Goal: Information Seeking & Learning: Learn about a topic

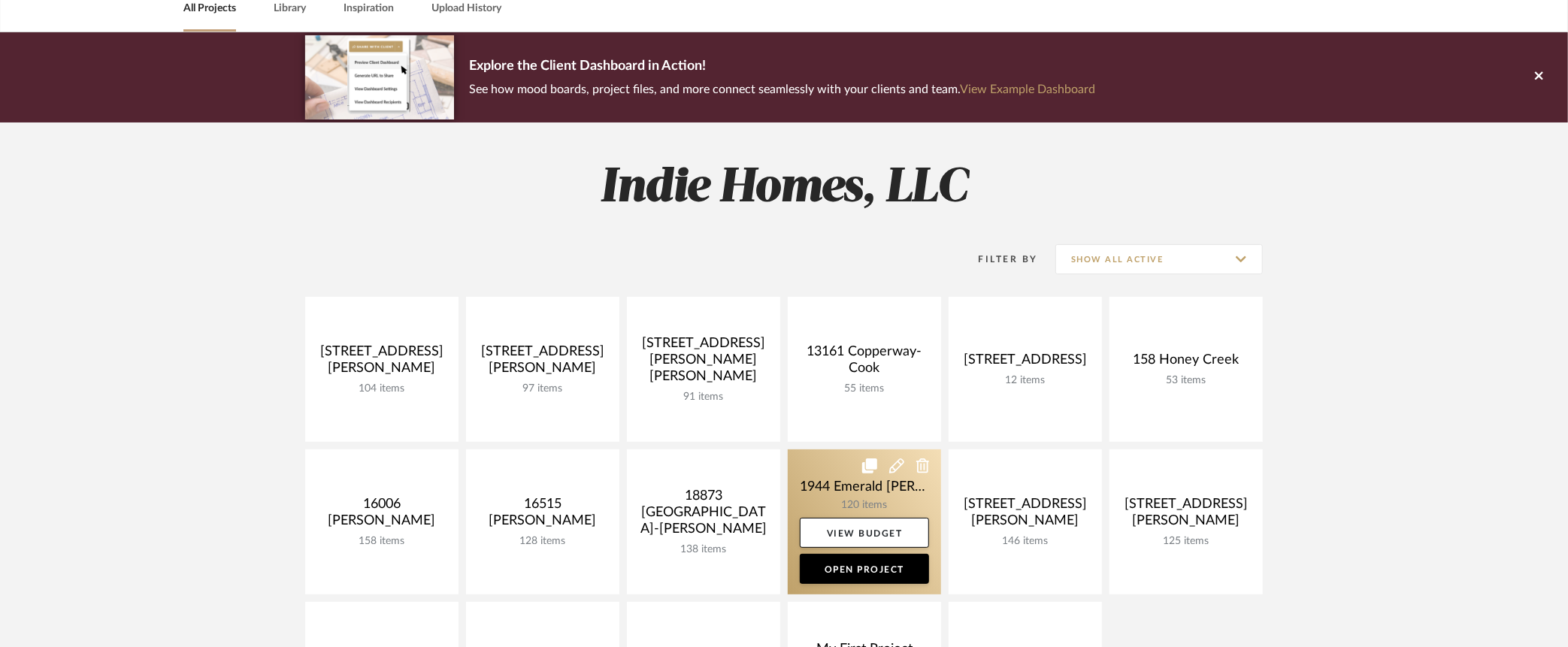
scroll to position [141, 0]
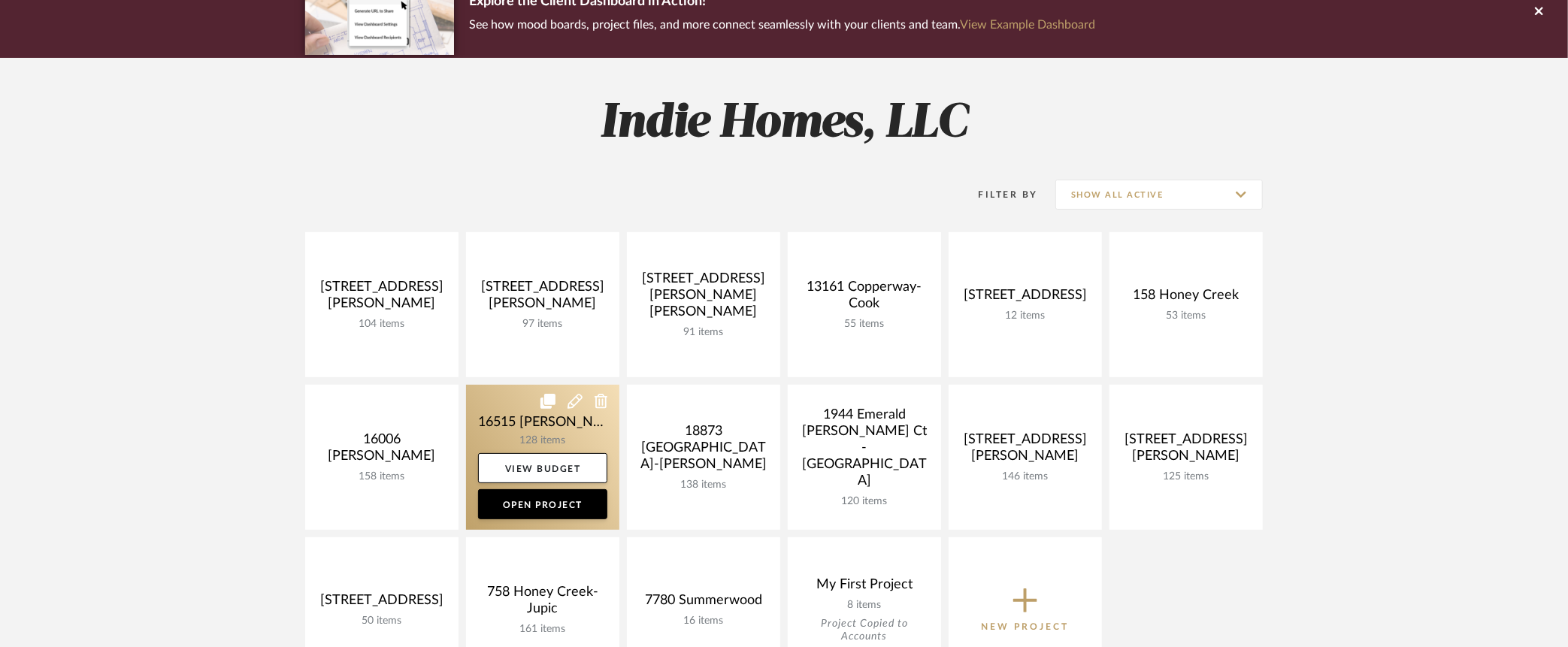
click at [516, 420] on link at bounding box center [543, 458] width 153 height 145
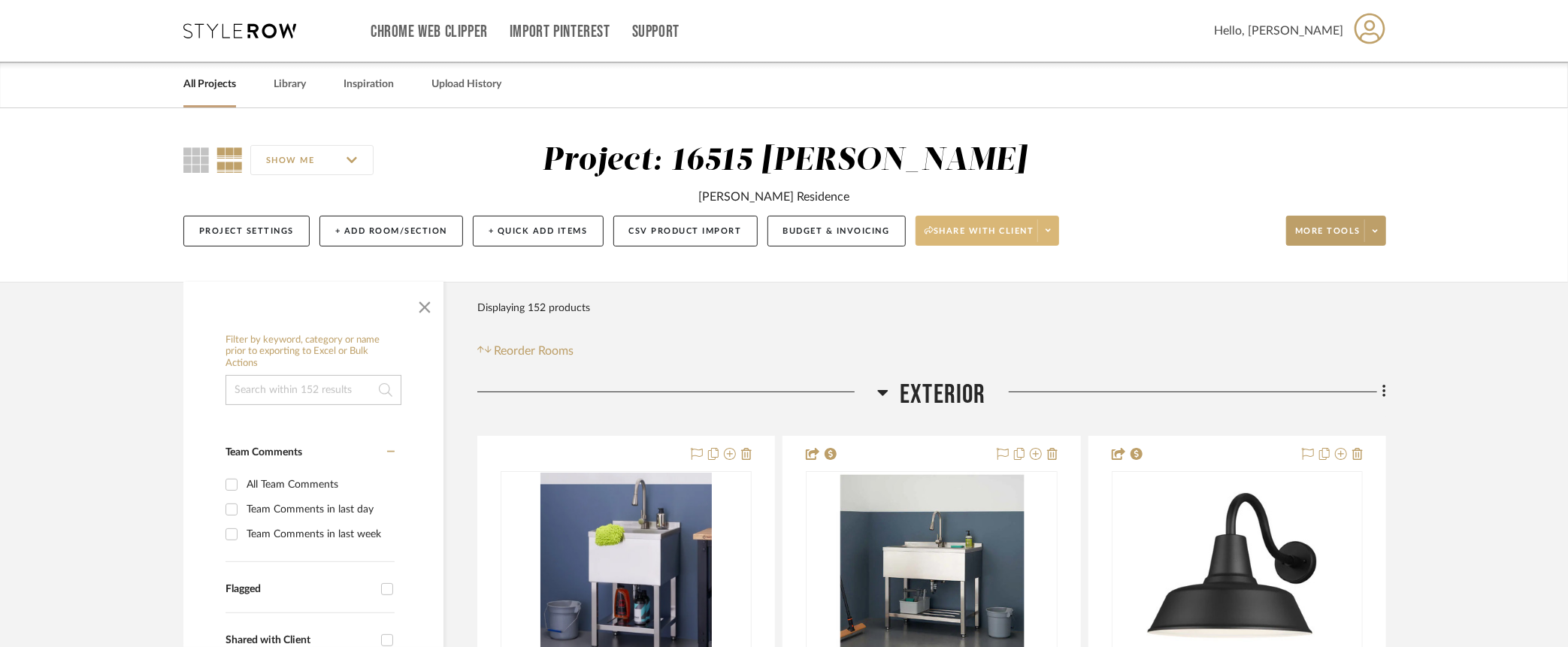
click at [1049, 231] on icon at bounding box center [1048, 231] width 5 height 3
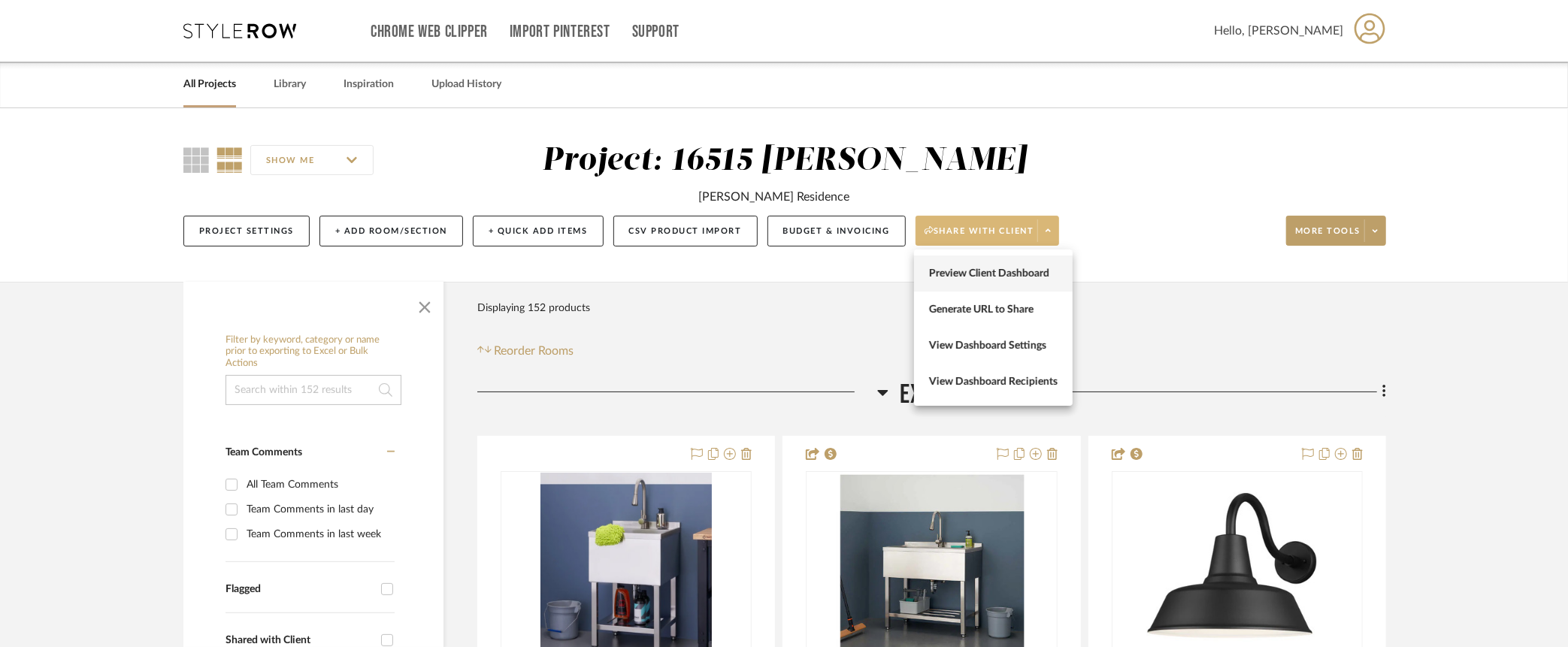
click at [1016, 271] on span "Preview Client Dashboard" at bounding box center [993, 273] width 129 height 13
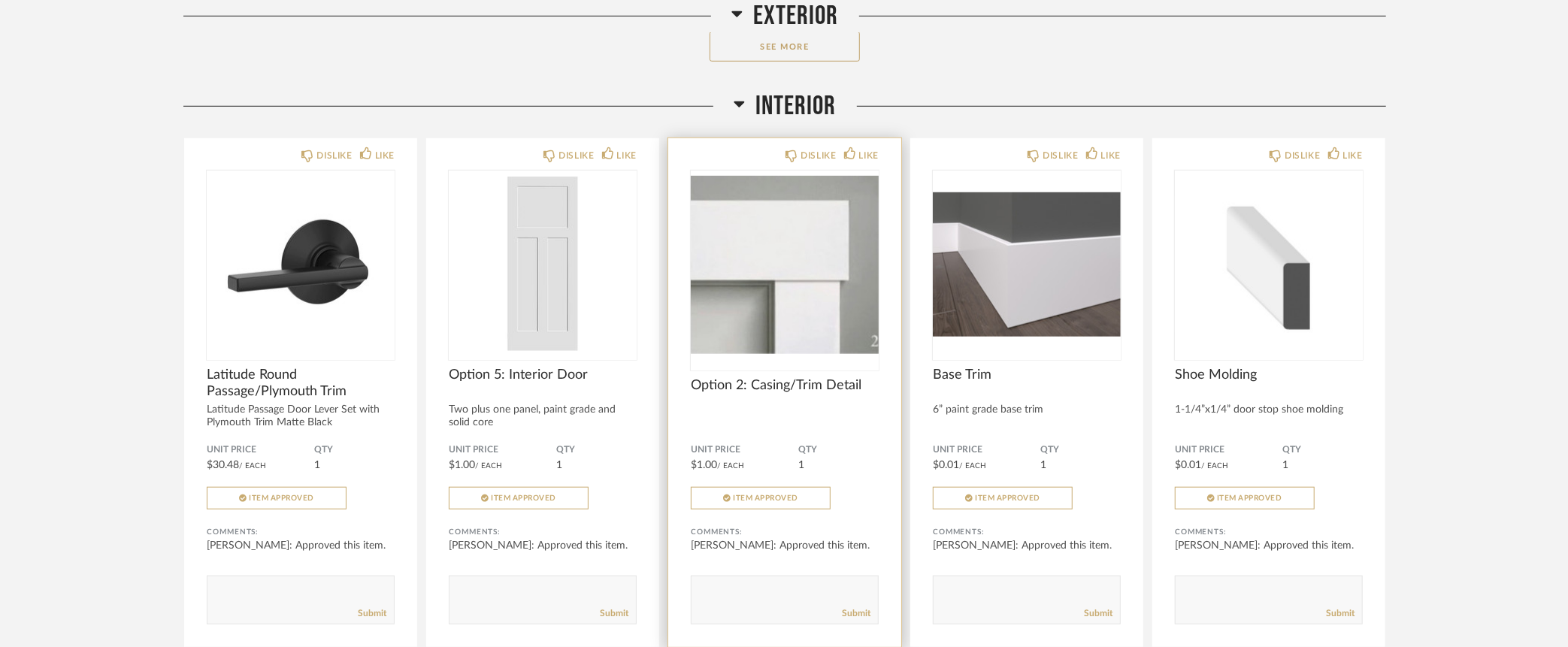
scroll to position [823, 0]
click at [780, 297] on img "0" at bounding box center [784, 263] width 187 height 188
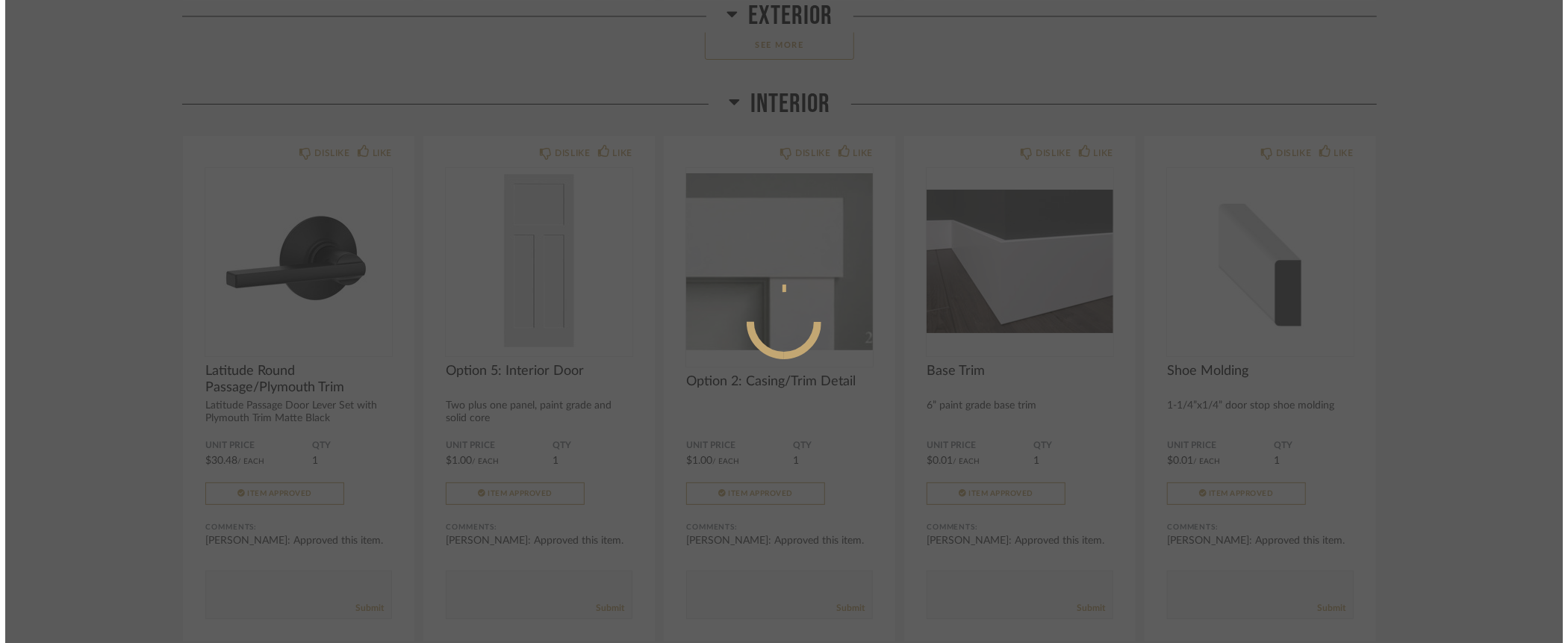
scroll to position [0, 0]
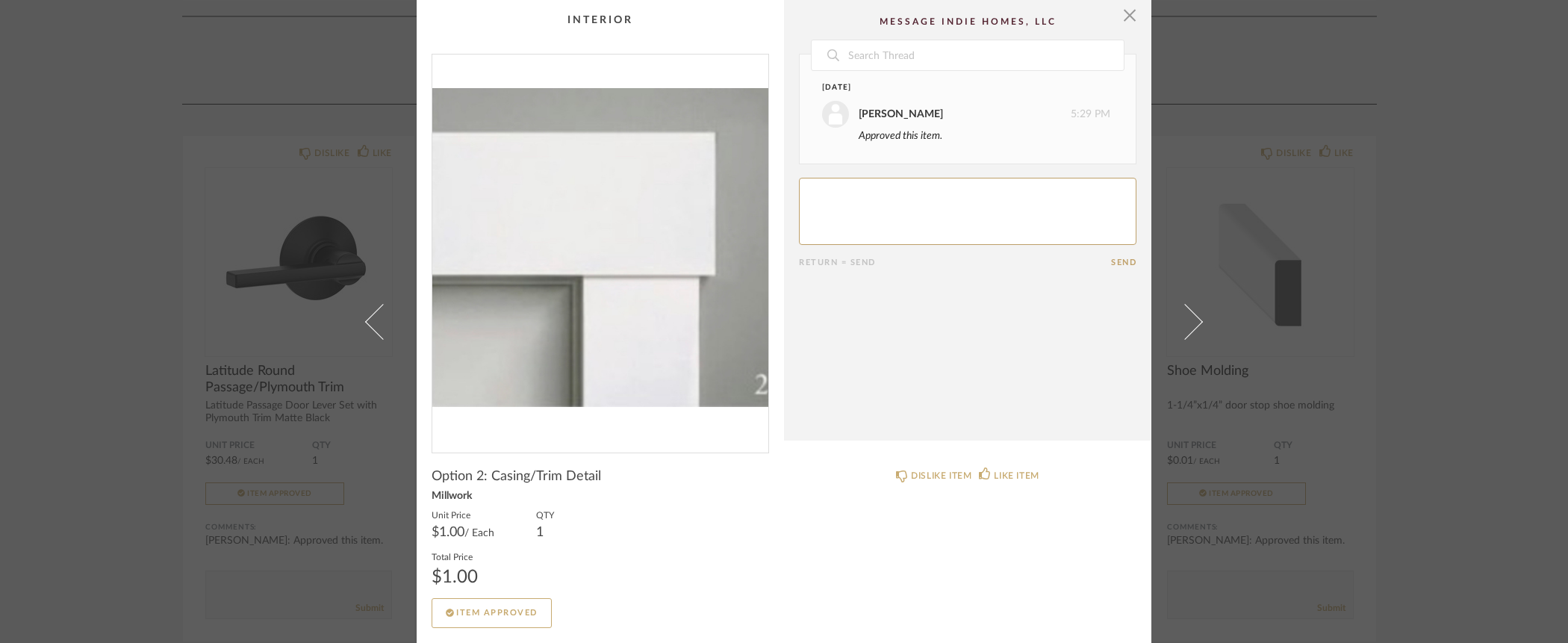
click at [1128, 16] on span "button" at bounding box center [1129, 14] width 30 height 30
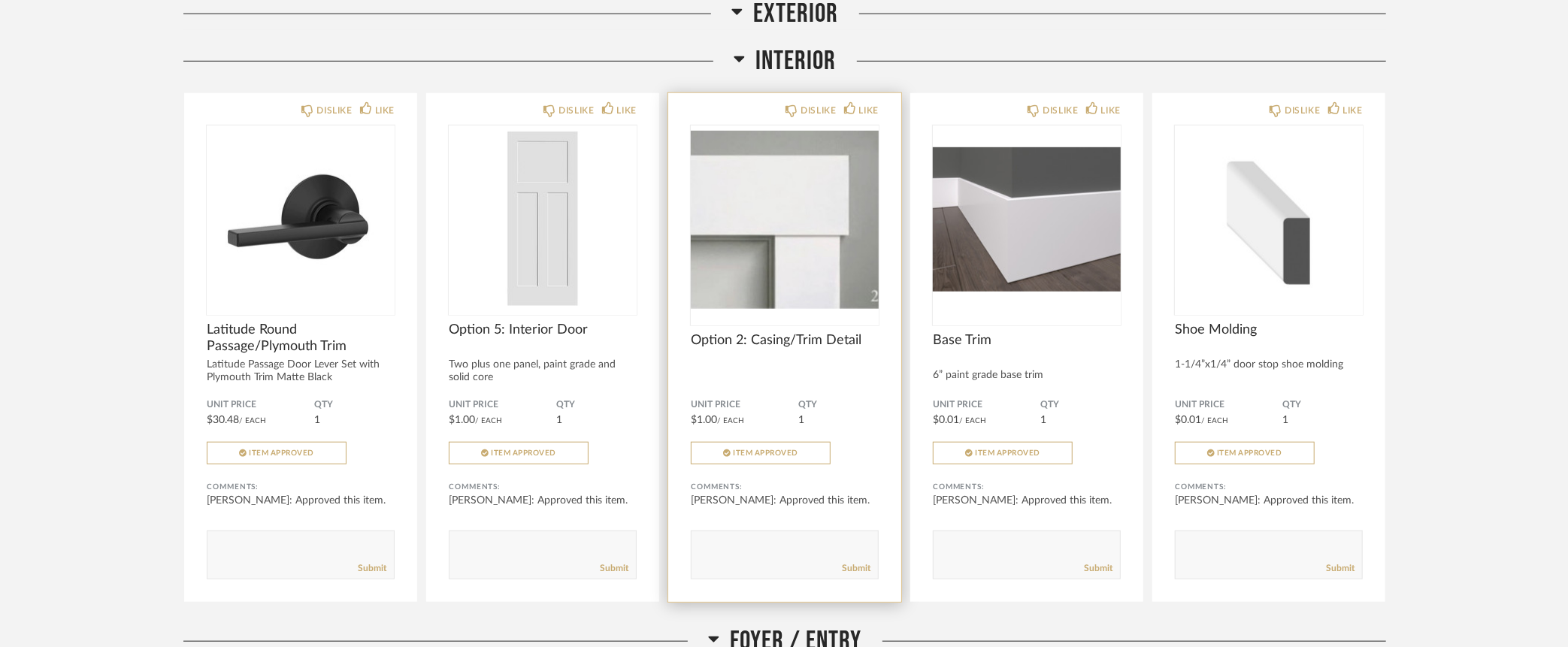
scroll to position [852, 0]
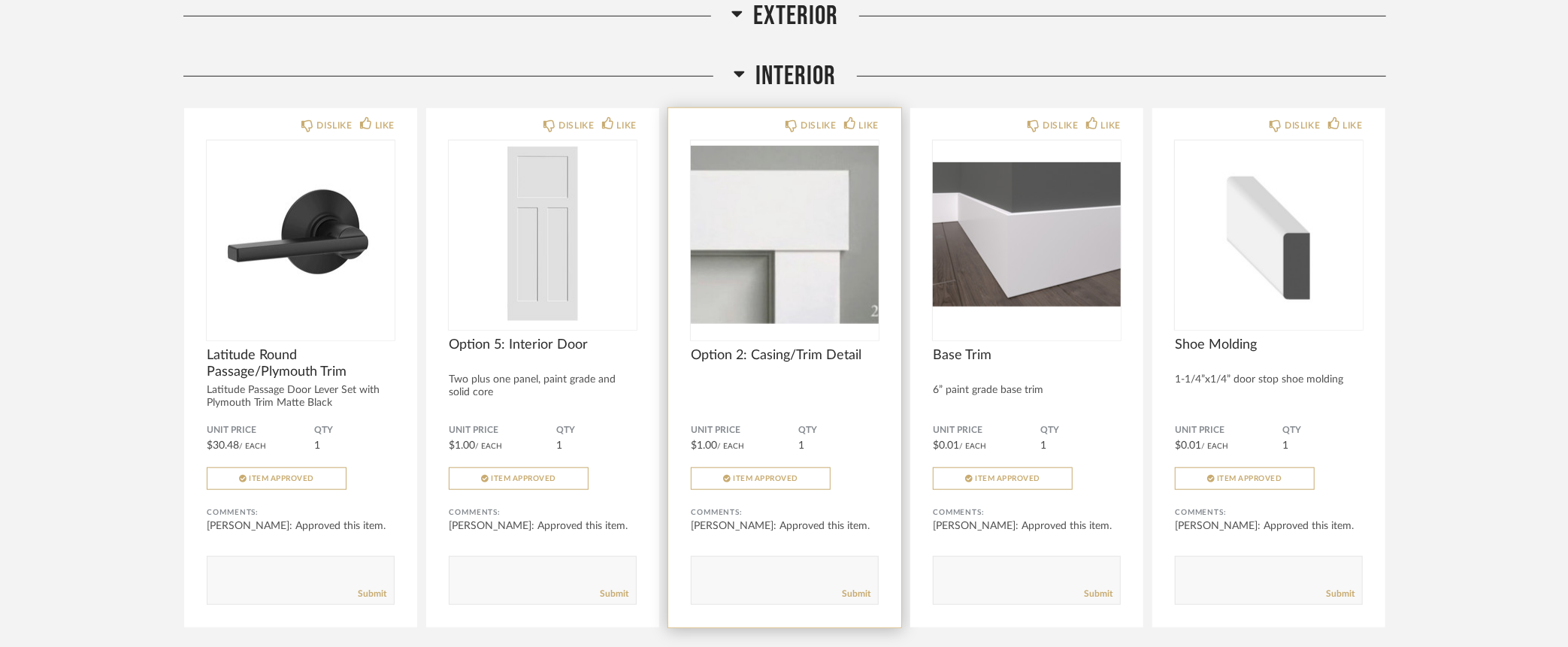
click at [798, 230] on img "0" at bounding box center [784, 234] width 187 height 188
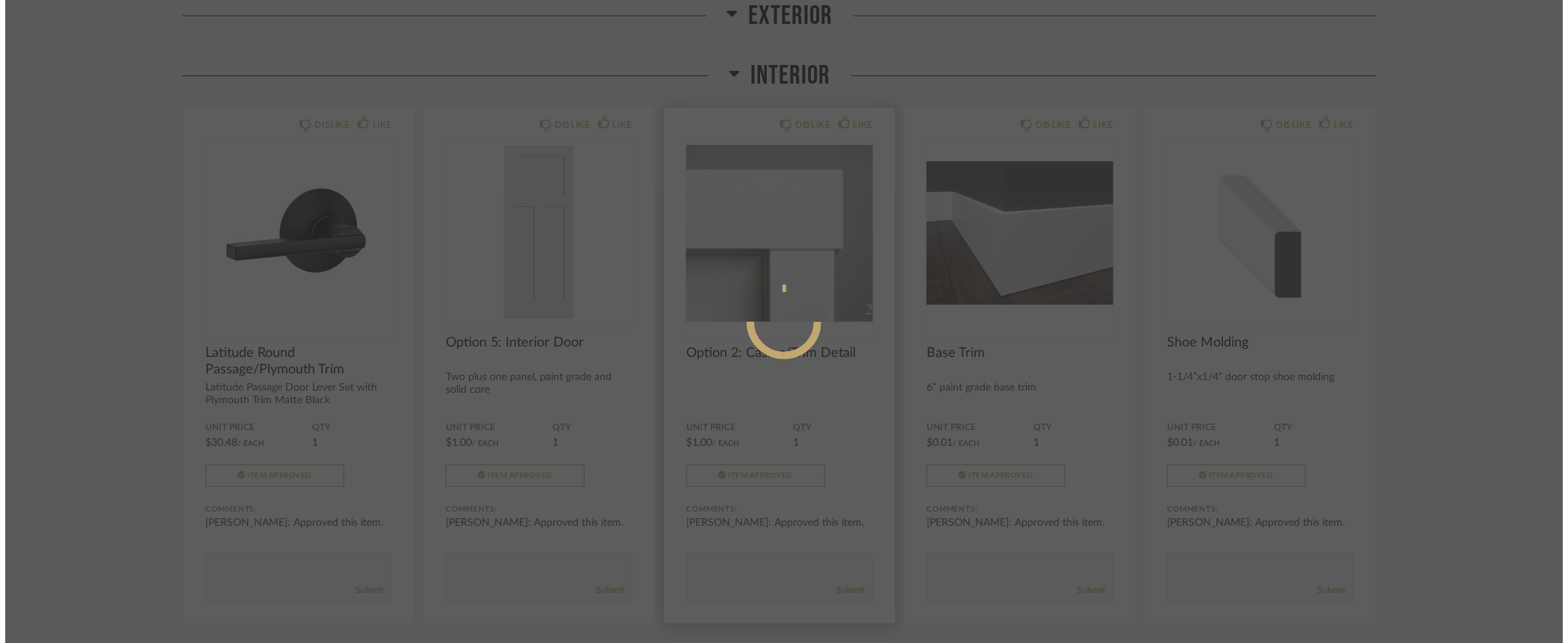
scroll to position [0, 0]
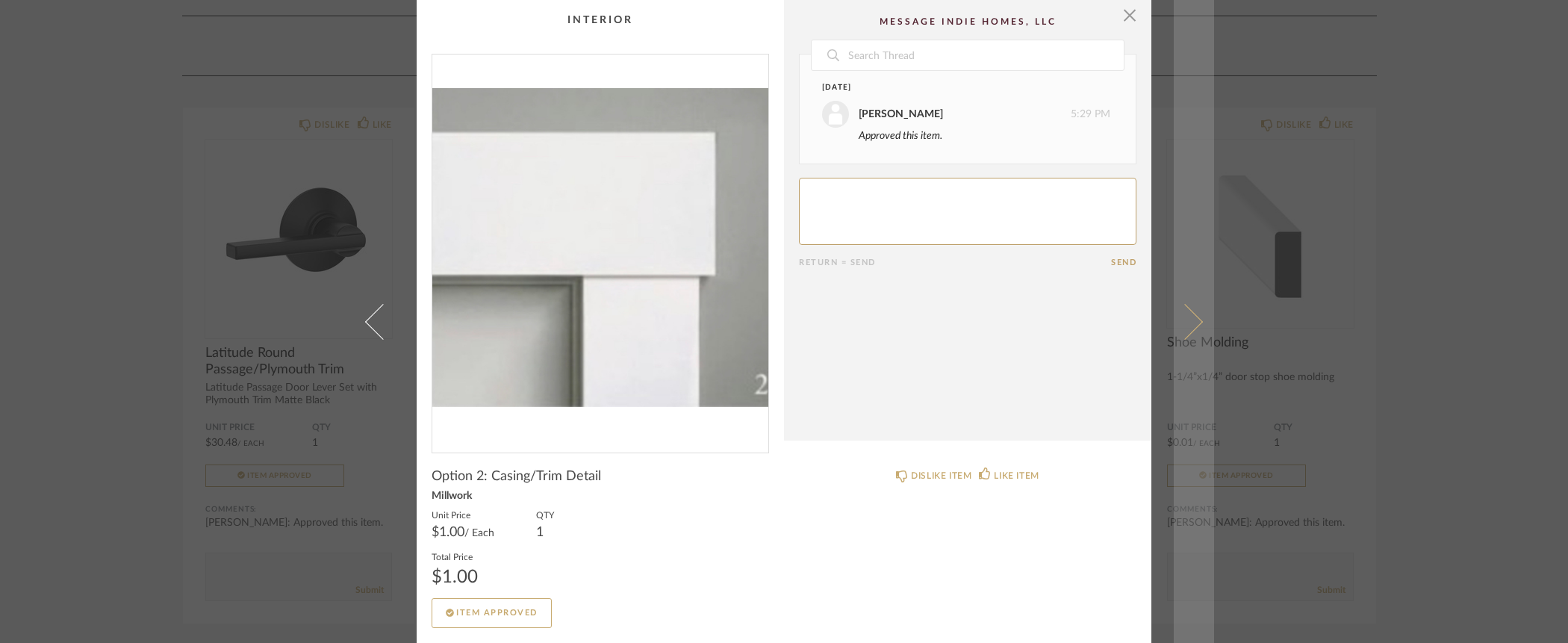
click at [1192, 317] on span at bounding box center [1184, 321] width 36 height 36
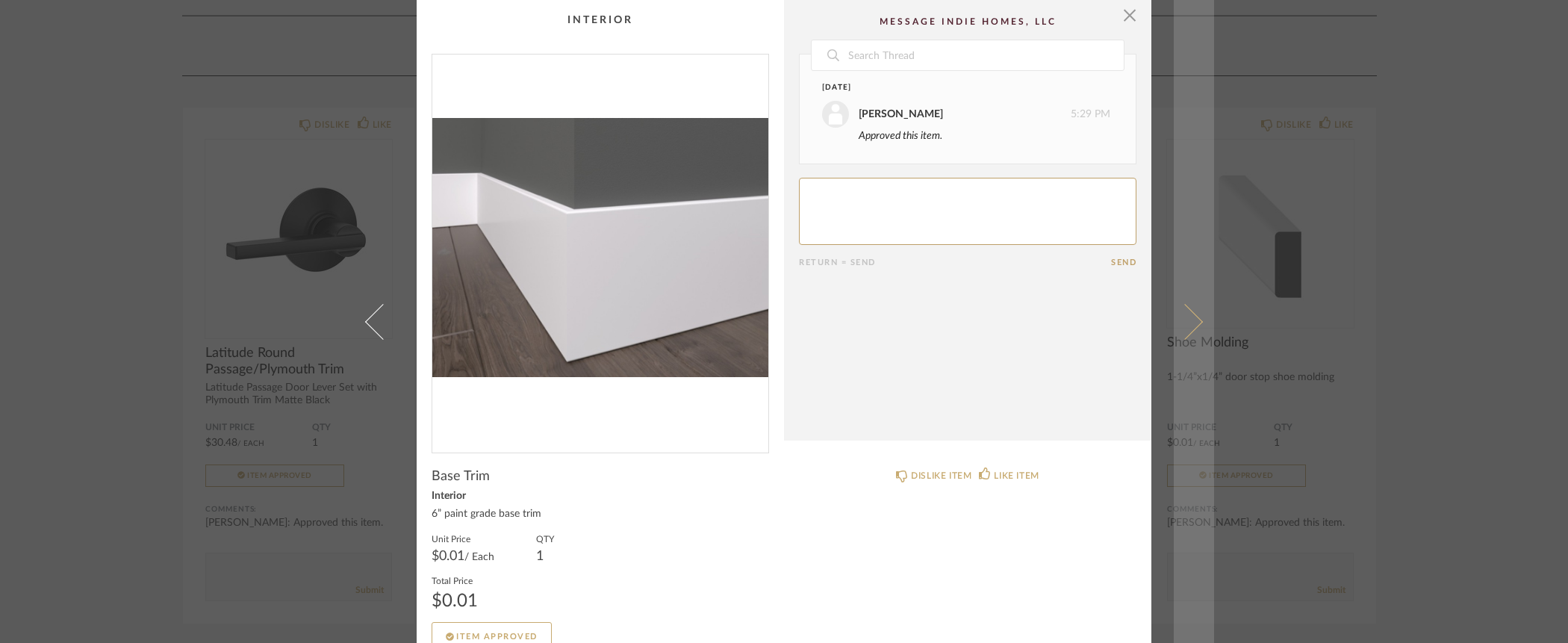
click at [1190, 327] on span at bounding box center [1184, 321] width 36 height 36
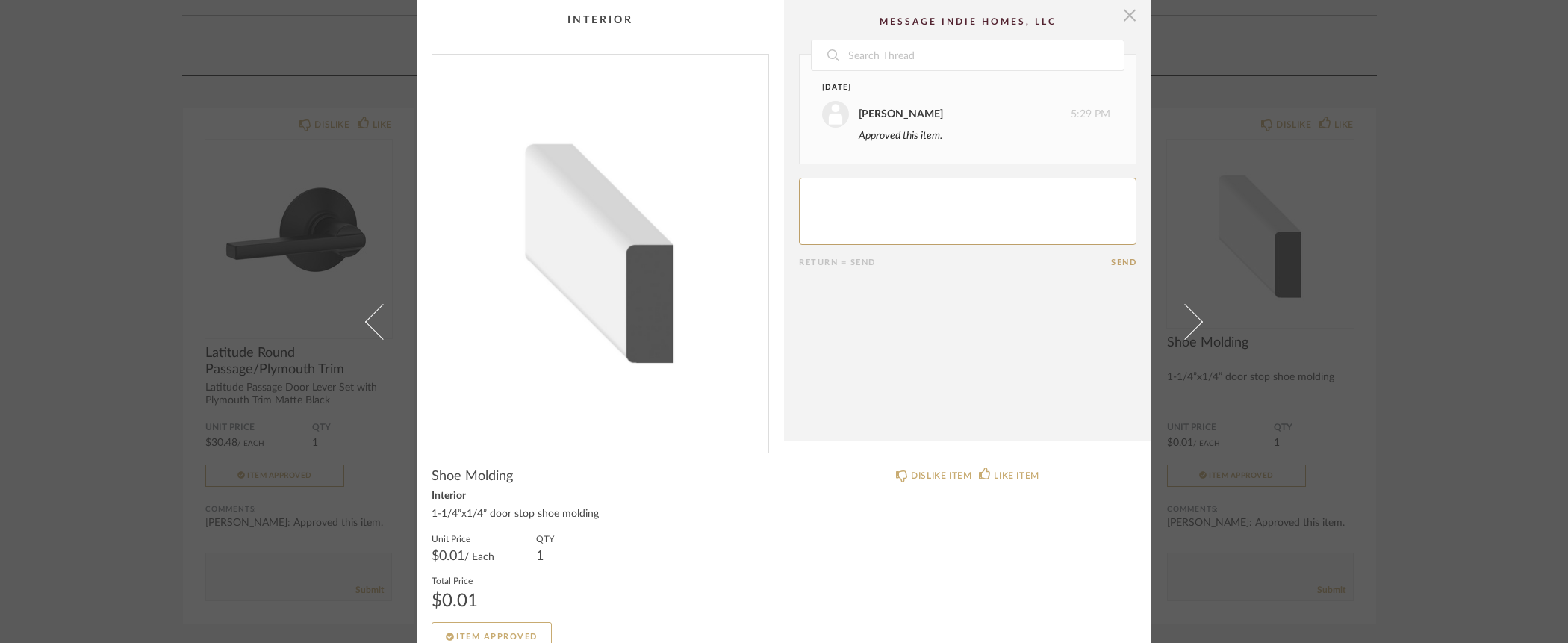
click at [1124, 14] on span "button" at bounding box center [1129, 14] width 30 height 30
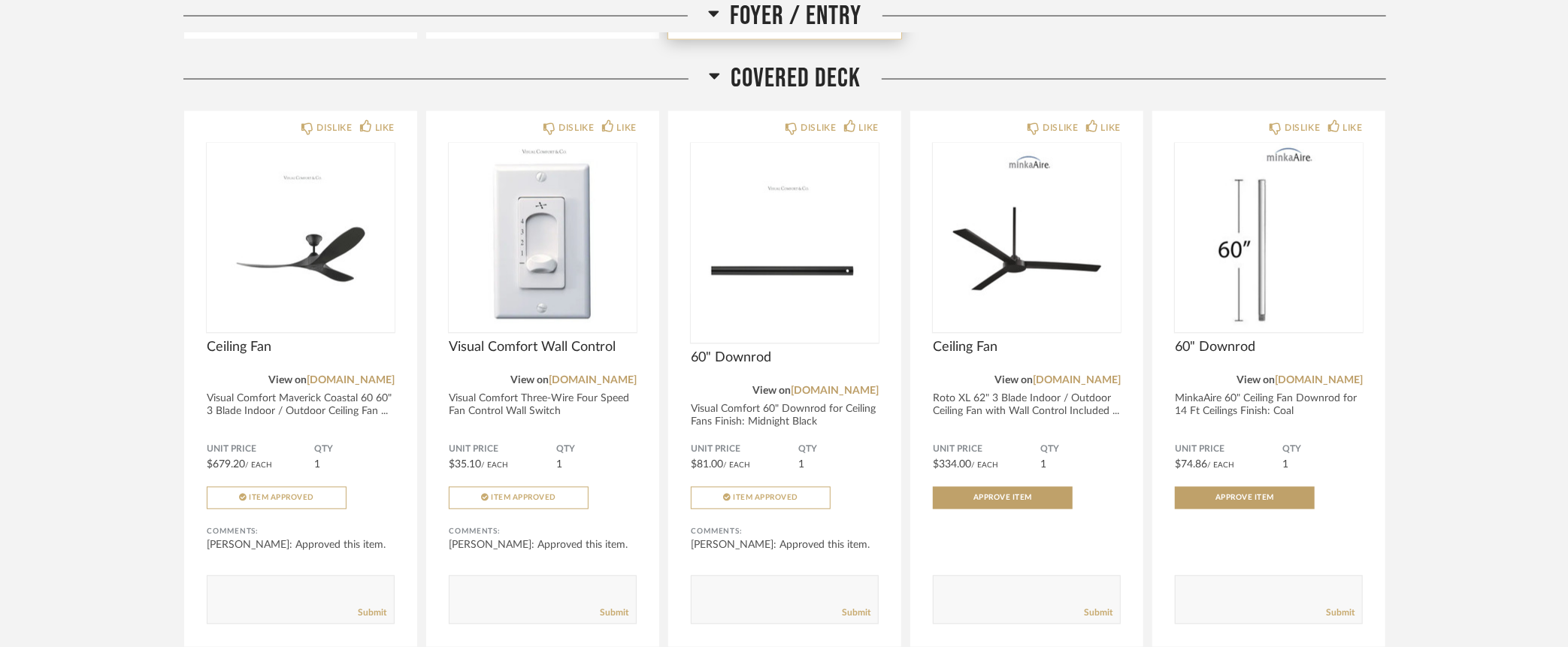
scroll to position [2048, 0]
